Goal: Task Accomplishment & Management: Manage account settings

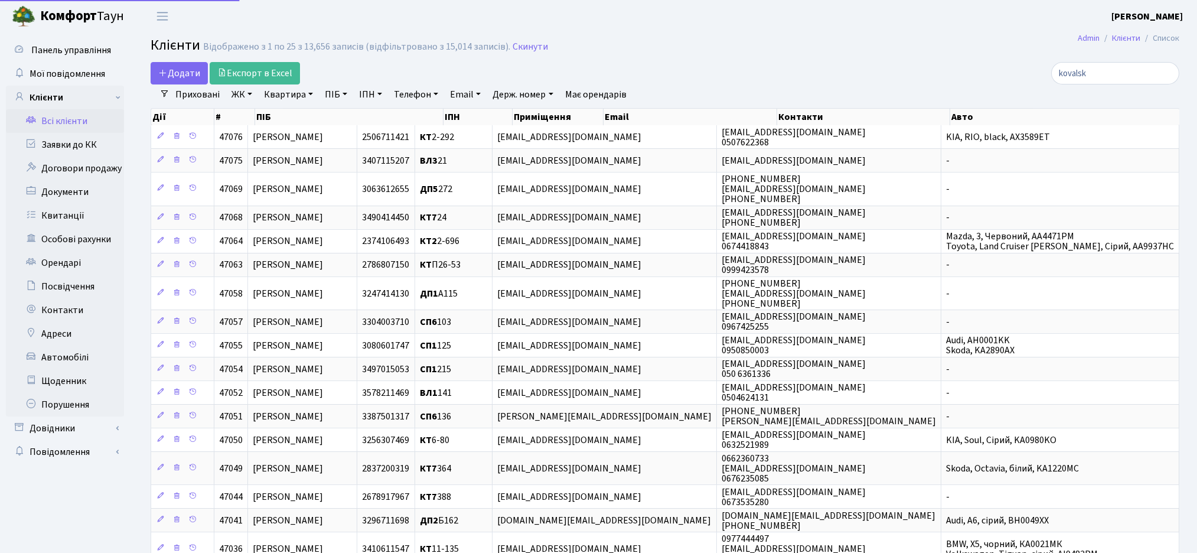
select select "25"
drag, startPoint x: 1123, startPoint y: 67, endPoint x: 1017, endPoint y: 72, distance: 106.4
click at [1017, 72] on div "kovalsk" at bounding box center [1013, 73] width 331 height 22
click at [1097, 67] on input "search" at bounding box center [1115, 73] width 128 height 22
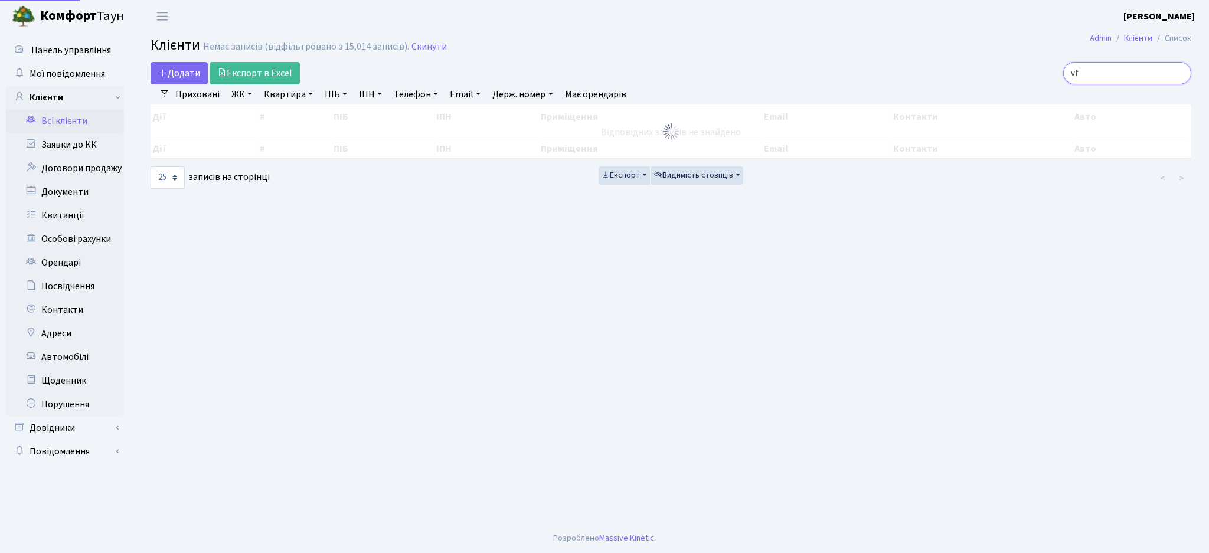
type input "v"
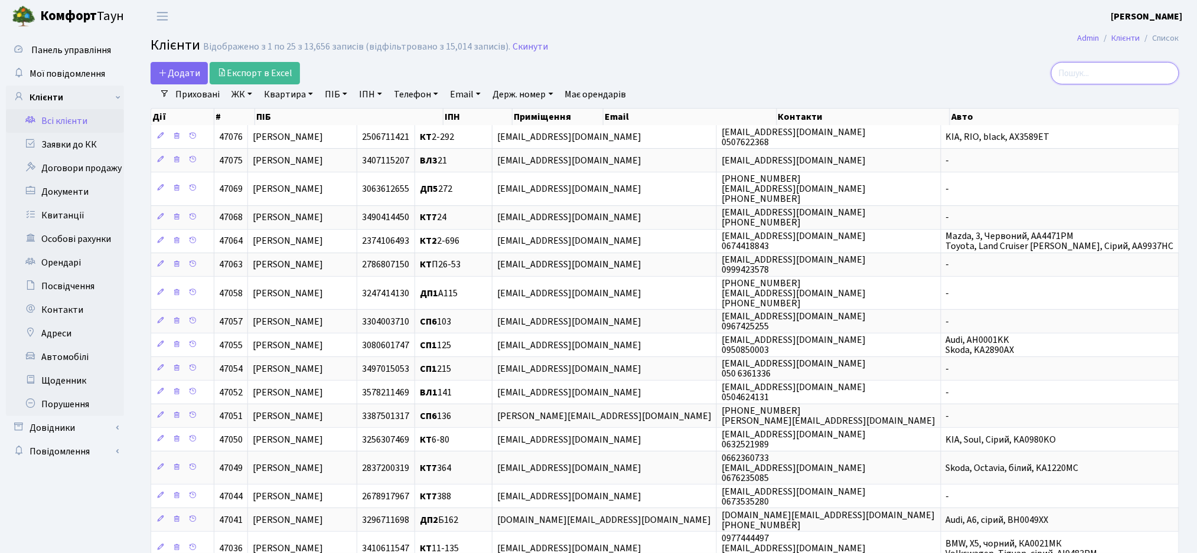
click at [1097, 67] on input "search" at bounding box center [1115, 73] width 128 height 22
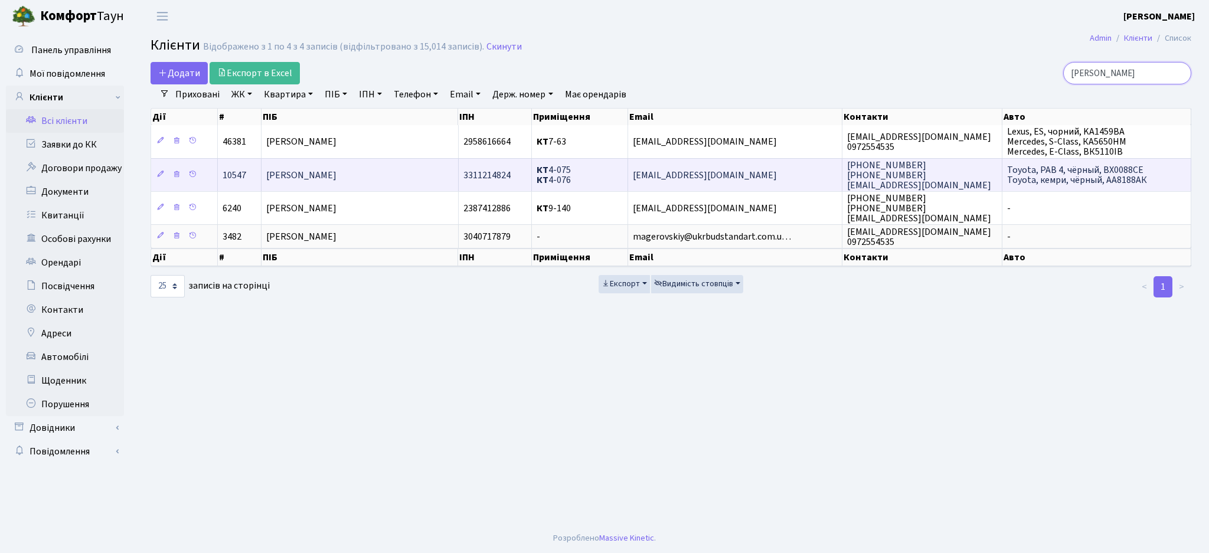
type input "магер"
click at [428, 183] on td "[PERSON_NAME]" at bounding box center [360, 174] width 197 height 33
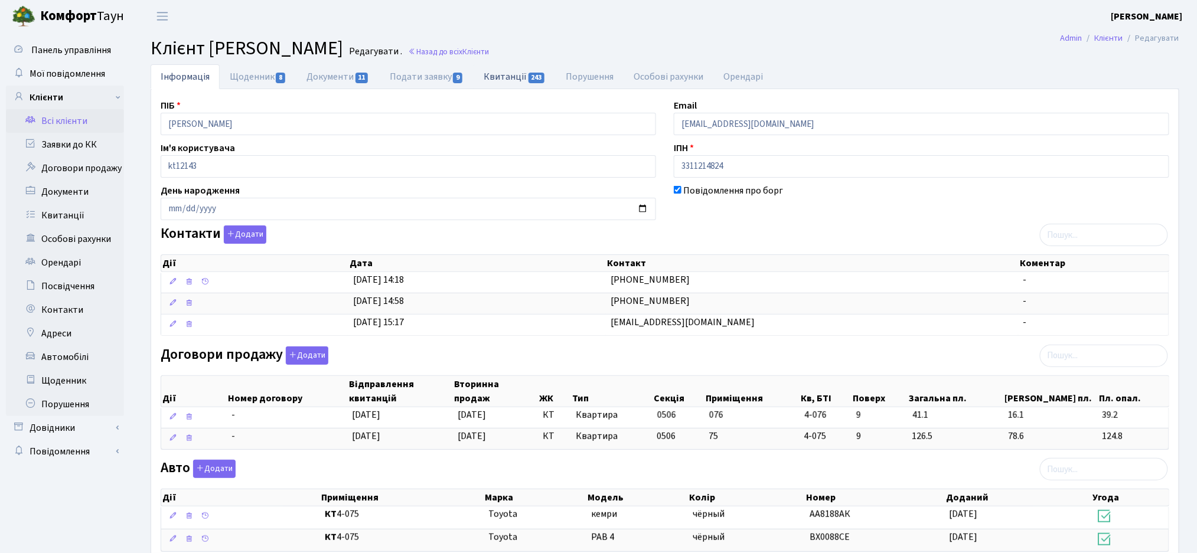
click at [498, 79] on link "Квитанції 243" at bounding box center [515, 76] width 82 height 24
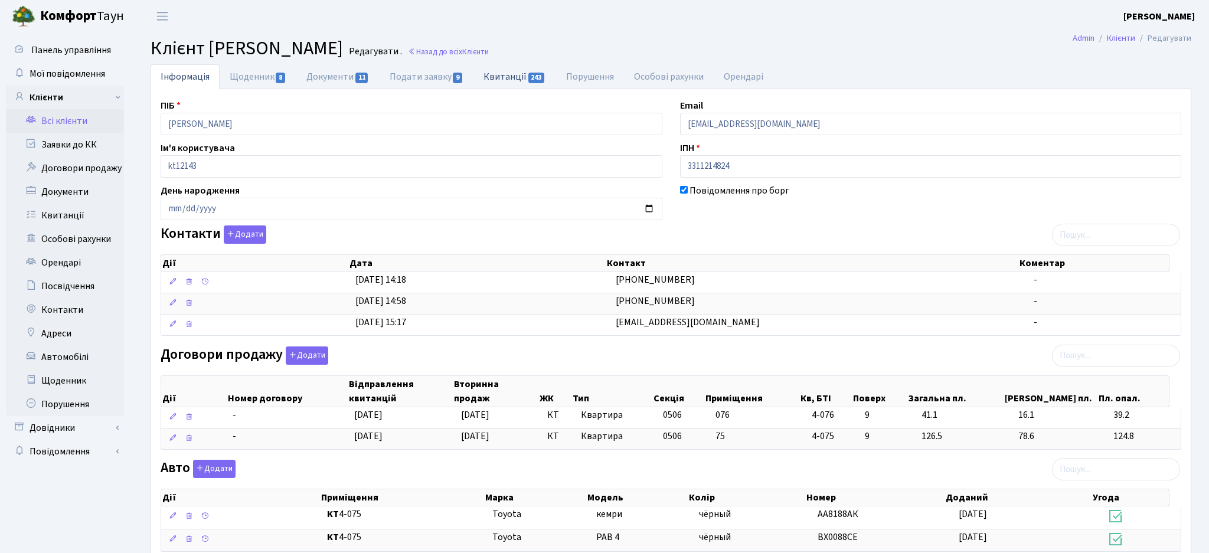
select select "25"
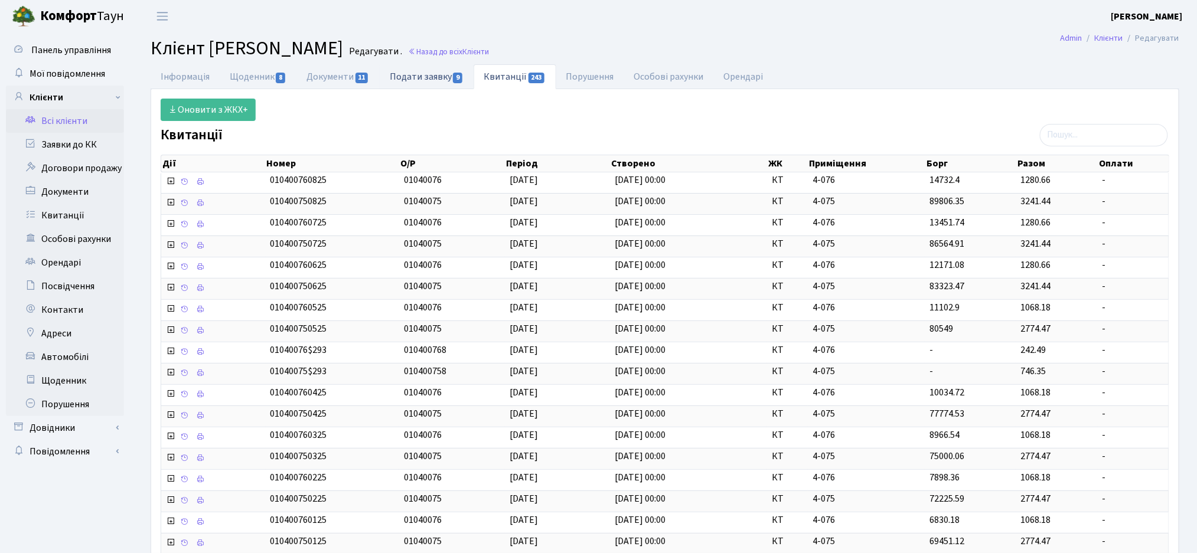
click at [406, 73] on link "Подати заявку 9" at bounding box center [427, 76] width 94 height 24
select select "25"
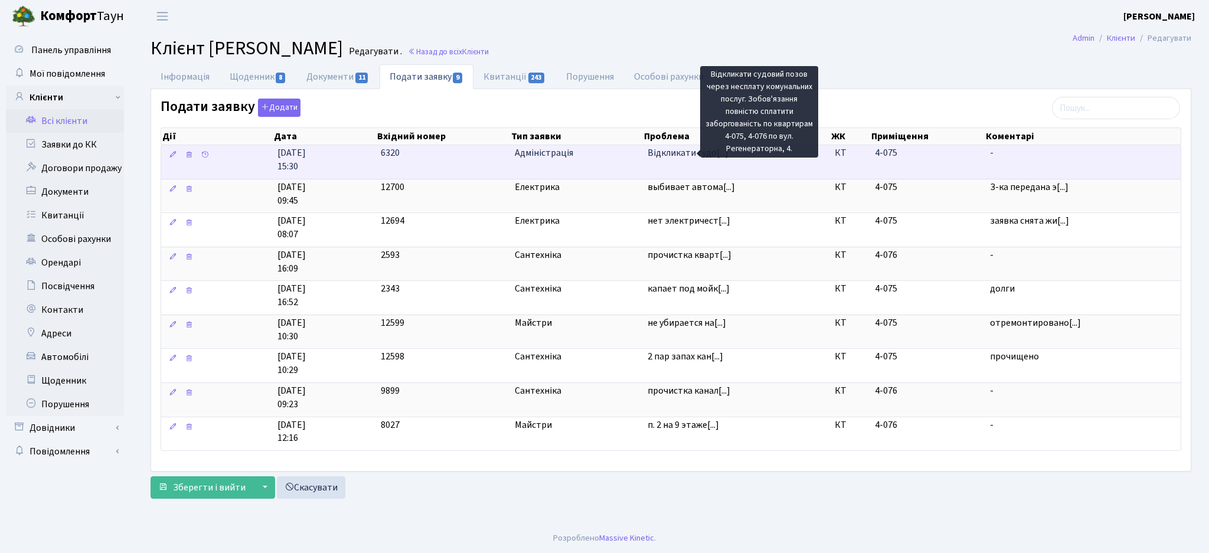
click at [683, 154] on span "Відкликати судо[...]" at bounding box center [688, 152] width 81 height 13
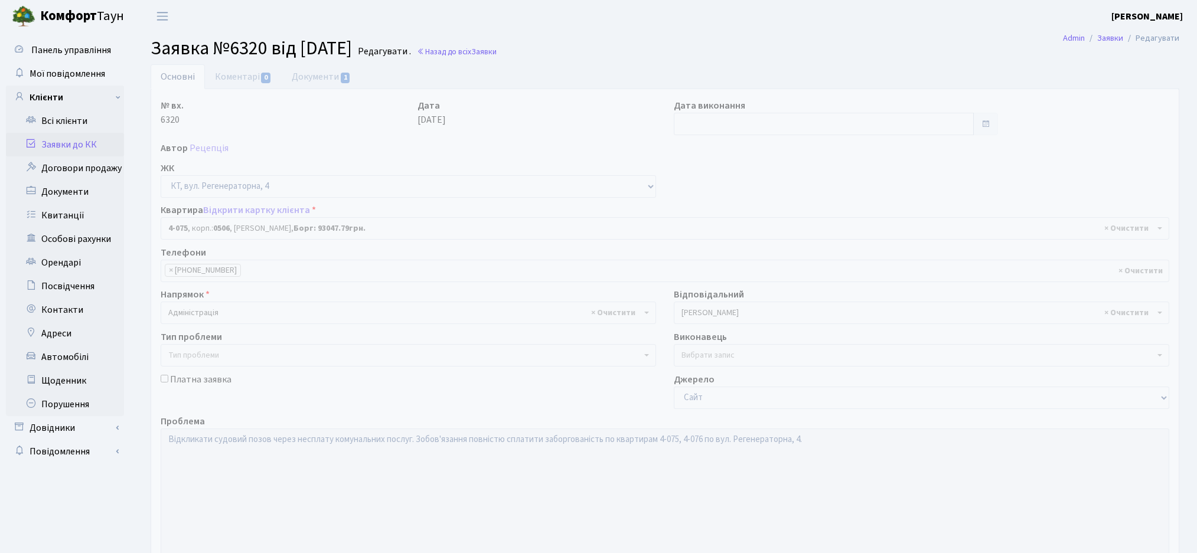
select select "1232"
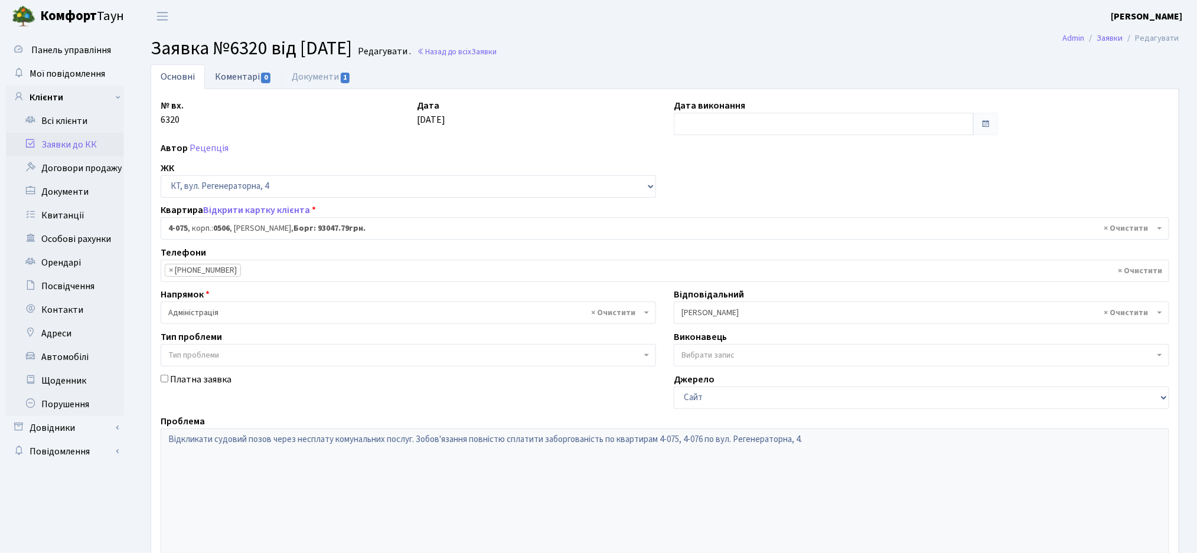
click at [237, 74] on link "Коментарі 0" at bounding box center [243, 76] width 77 height 24
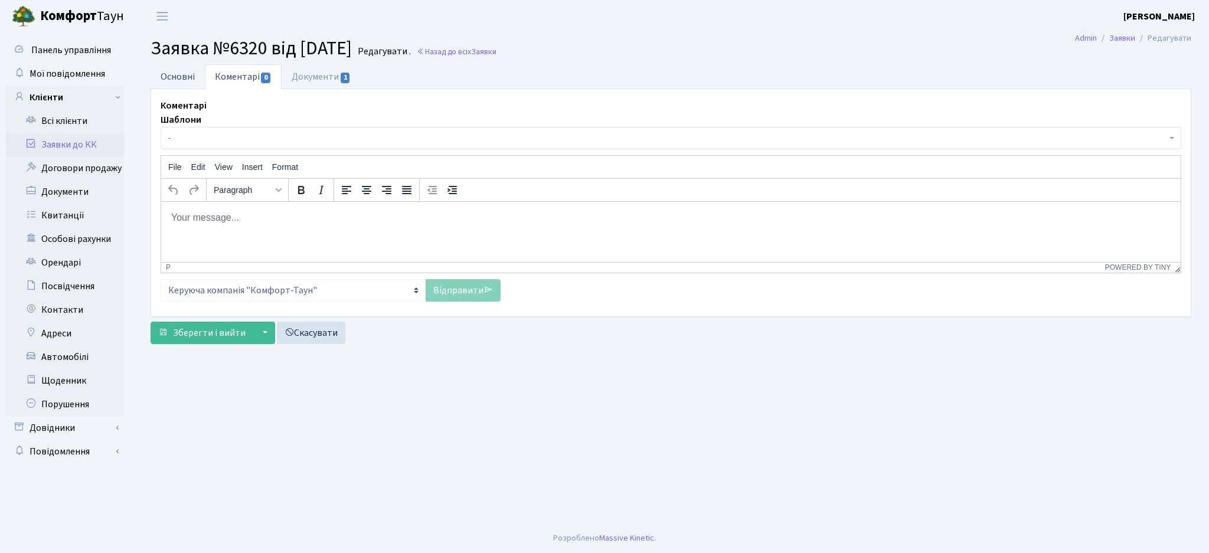
click at [166, 69] on link "Основні" at bounding box center [178, 76] width 54 height 24
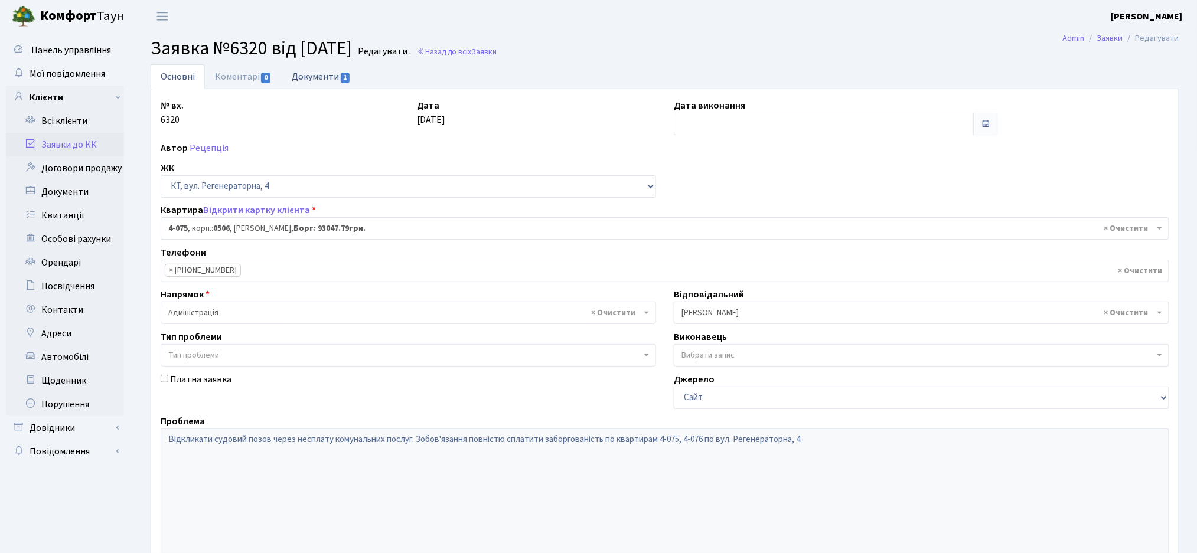
click at [334, 84] on link "Документи 1" at bounding box center [321, 76] width 79 height 24
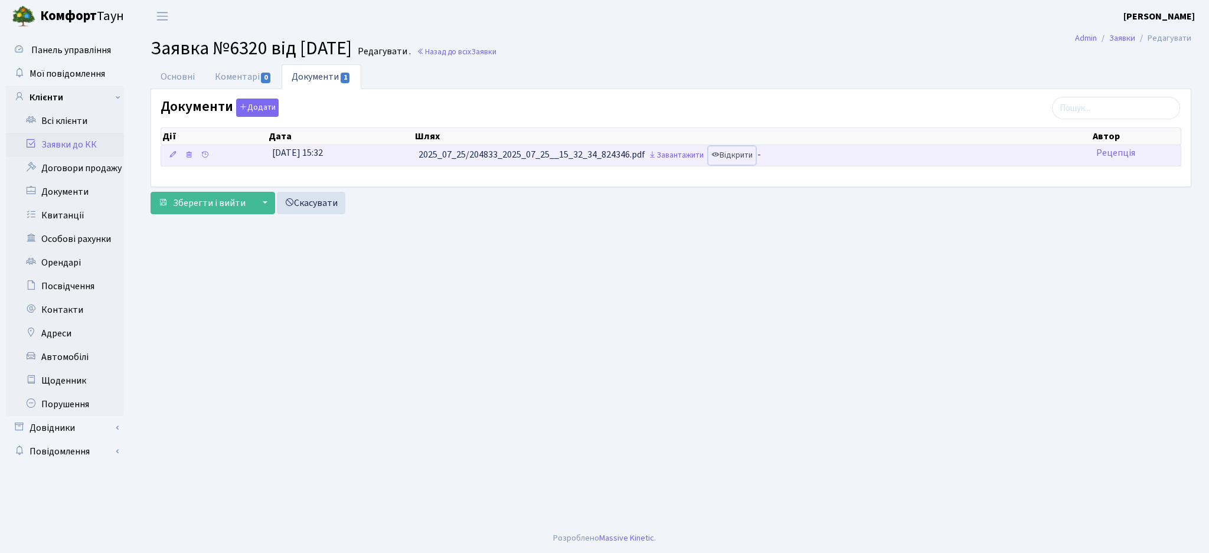
click at [743, 154] on link "Відкрити" at bounding box center [731, 155] width 47 height 18
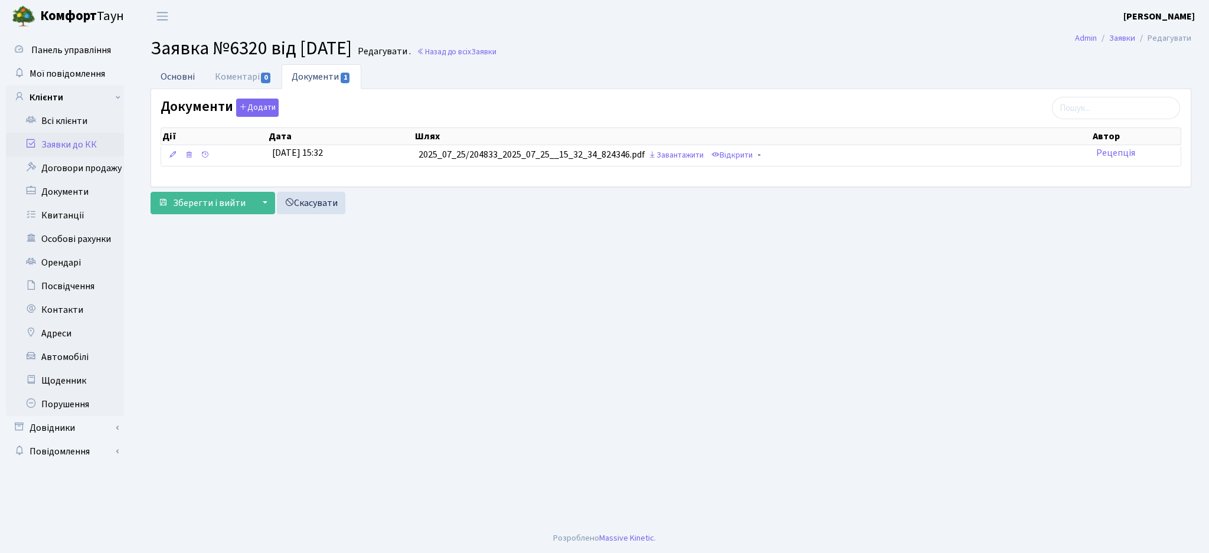
click at [174, 89] on link "Основні" at bounding box center [178, 76] width 54 height 24
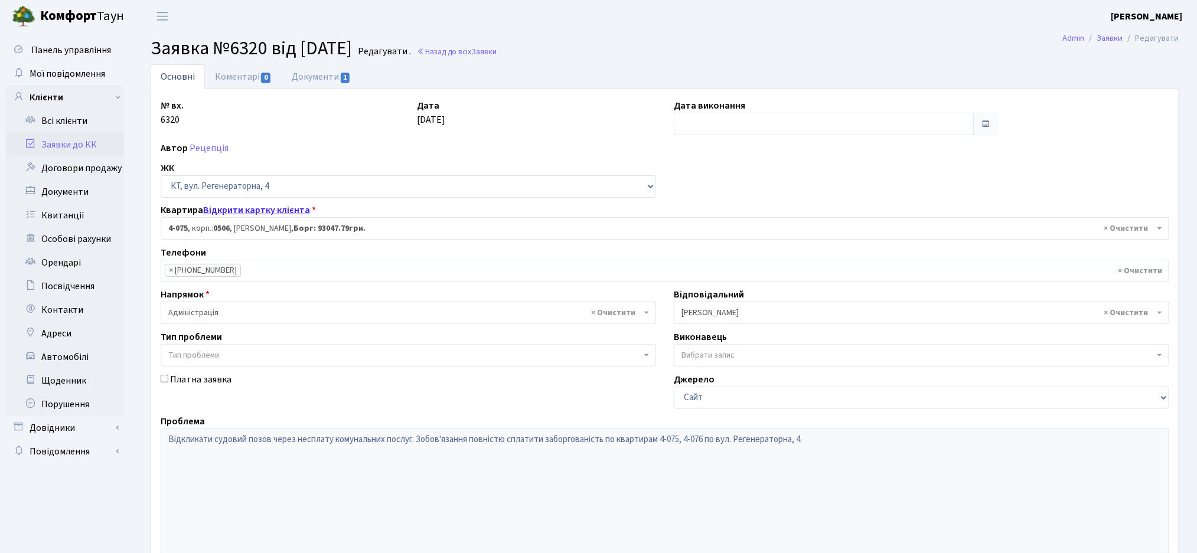
click at [234, 211] on link "Відкрити картку клієнта" at bounding box center [256, 210] width 107 height 13
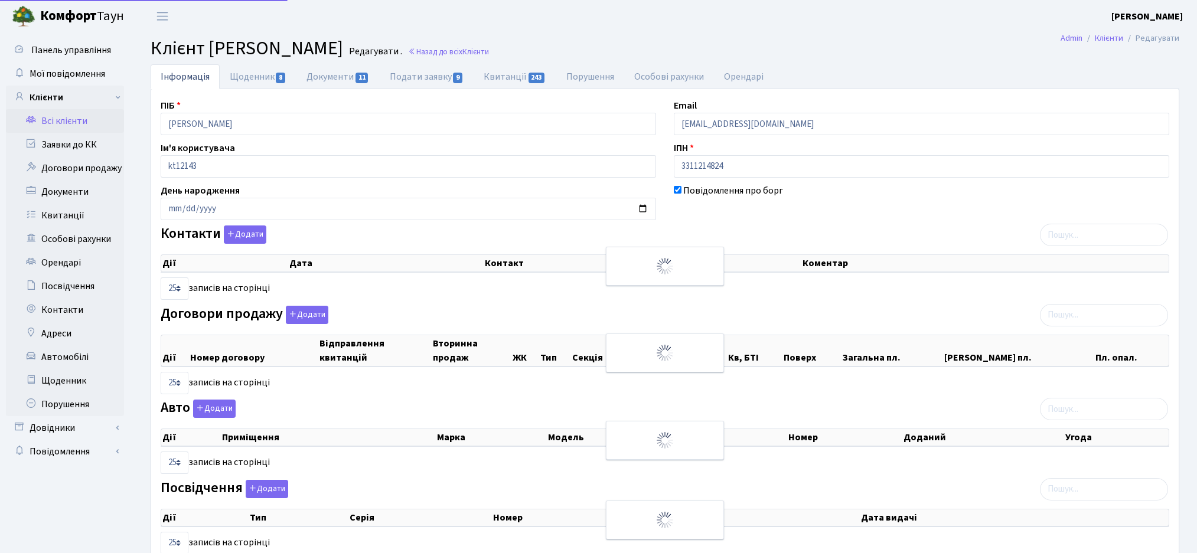
select select "25"
